Goal: Task Accomplishment & Management: Complete application form

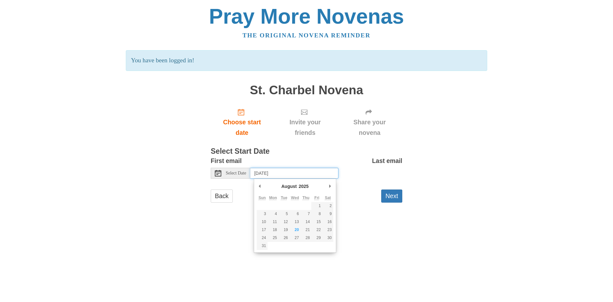
click at [299, 172] on input "Thursday, August 21st, 2025" at bounding box center [294, 173] width 88 height 11
type input "Wednesday, August 20th"
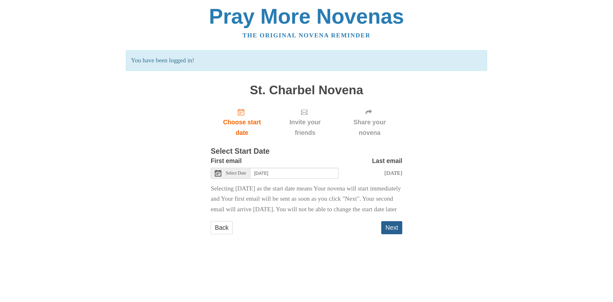
click at [397, 234] on button "Next" at bounding box center [391, 227] width 21 height 13
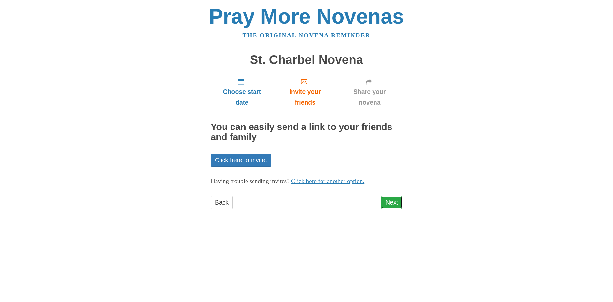
click at [394, 204] on link "Next" at bounding box center [391, 202] width 21 height 13
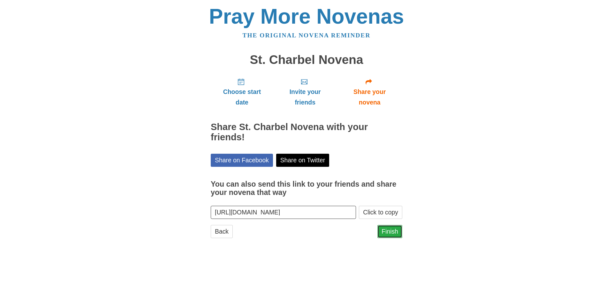
click at [391, 235] on link "Finish" at bounding box center [389, 231] width 25 height 13
